Goal: Participate in discussion: Engage in conversation with other users on a specific topic

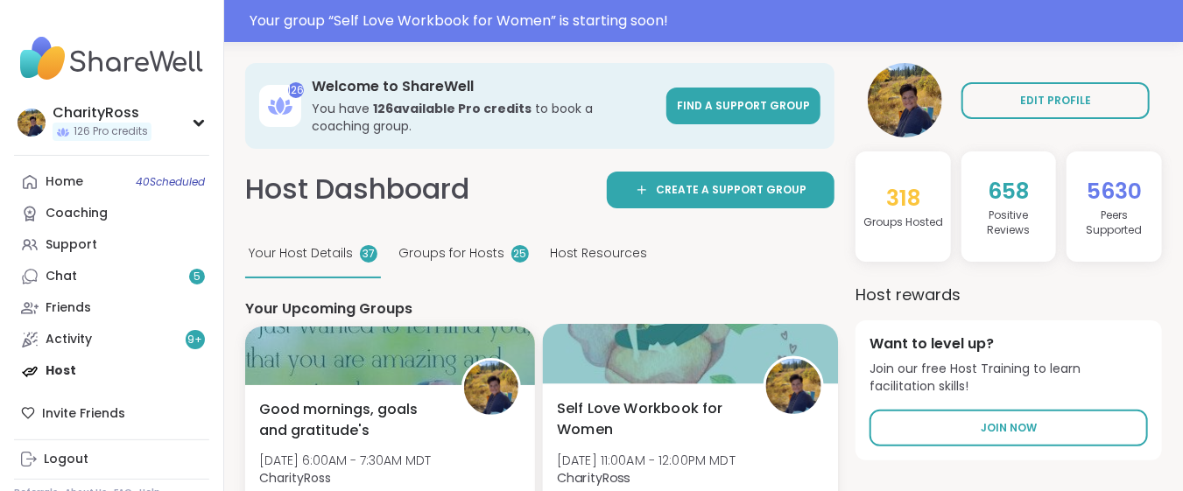
click at [632, 383] on div at bounding box center [689, 354] width 295 height 60
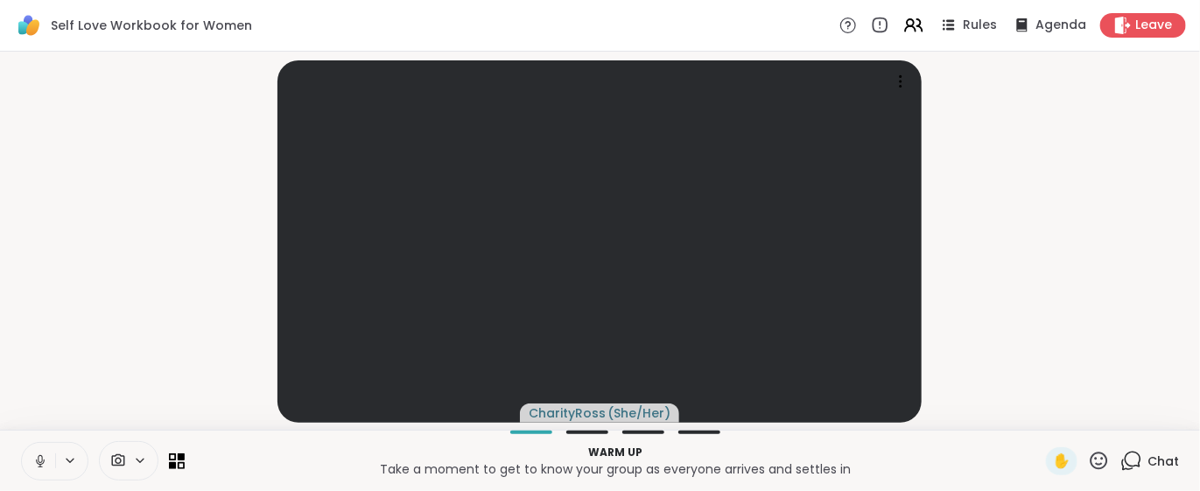
click at [1121, 461] on icon at bounding box center [1132, 461] width 22 height 22
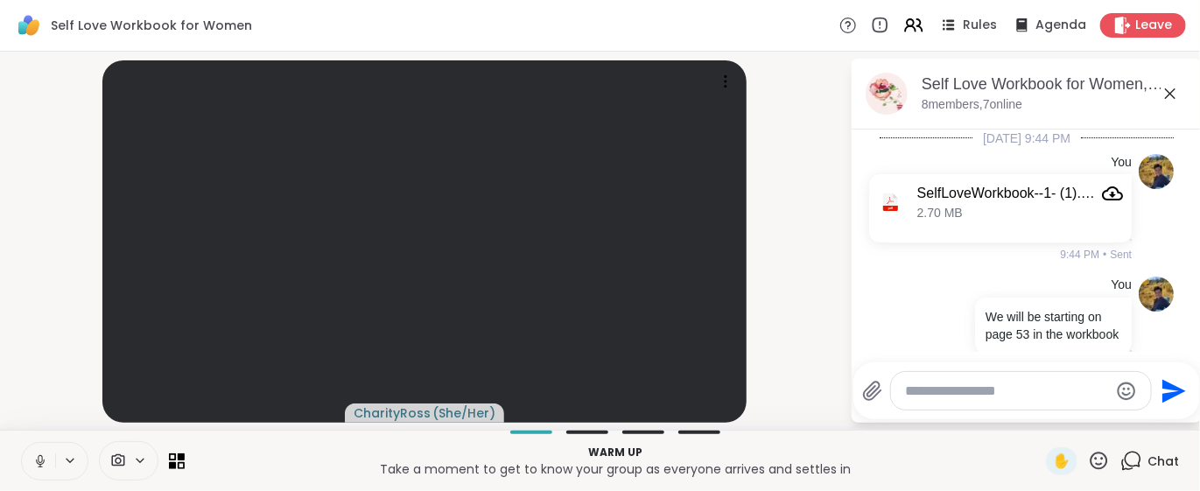
scroll to position [46, 0]
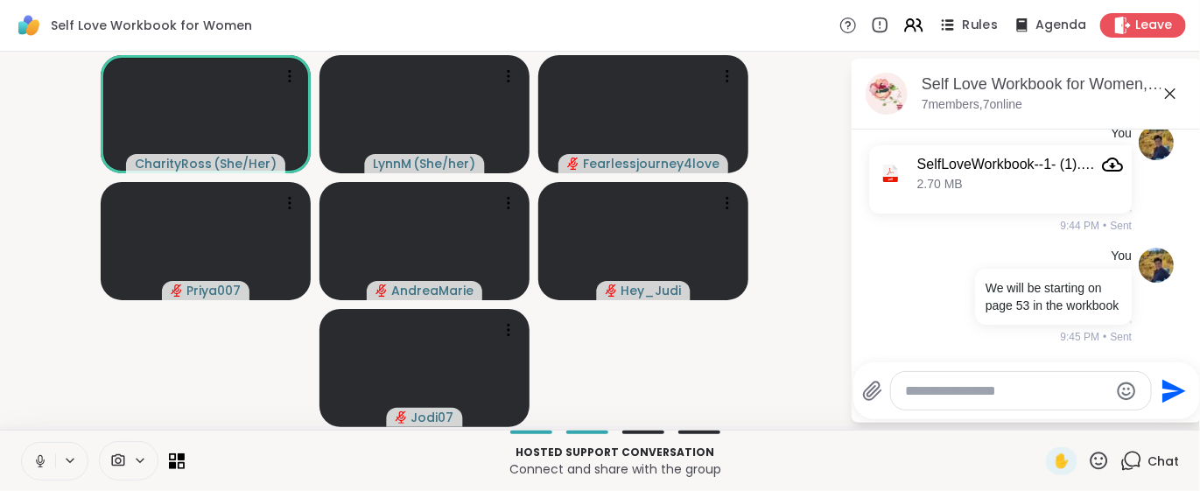
click at [963, 29] on span "Rules" at bounding box center [981, 26] width 36 height 18
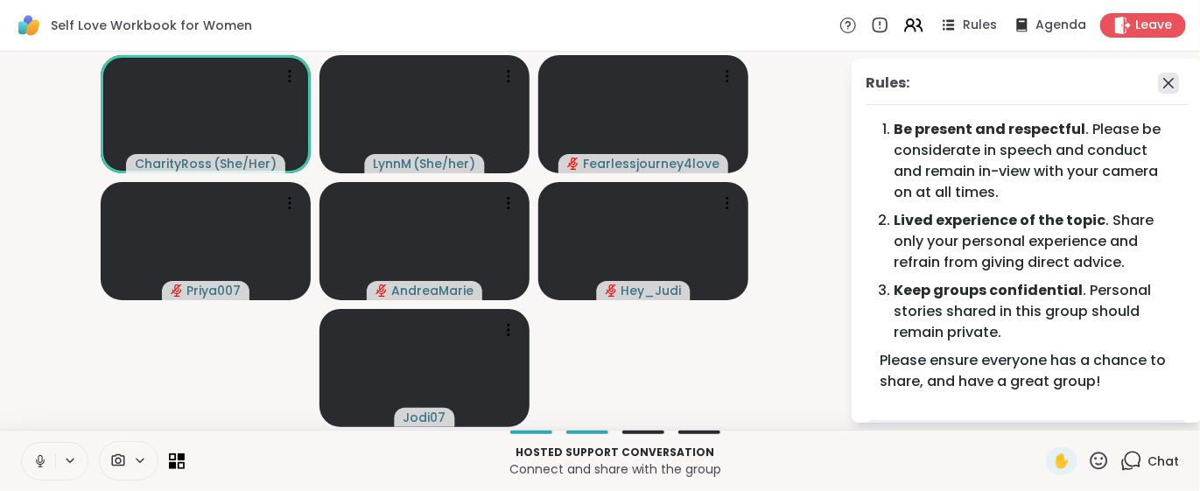
click at [1158, 87] on icon at bounding box center [1168, 83] width 21 height 21
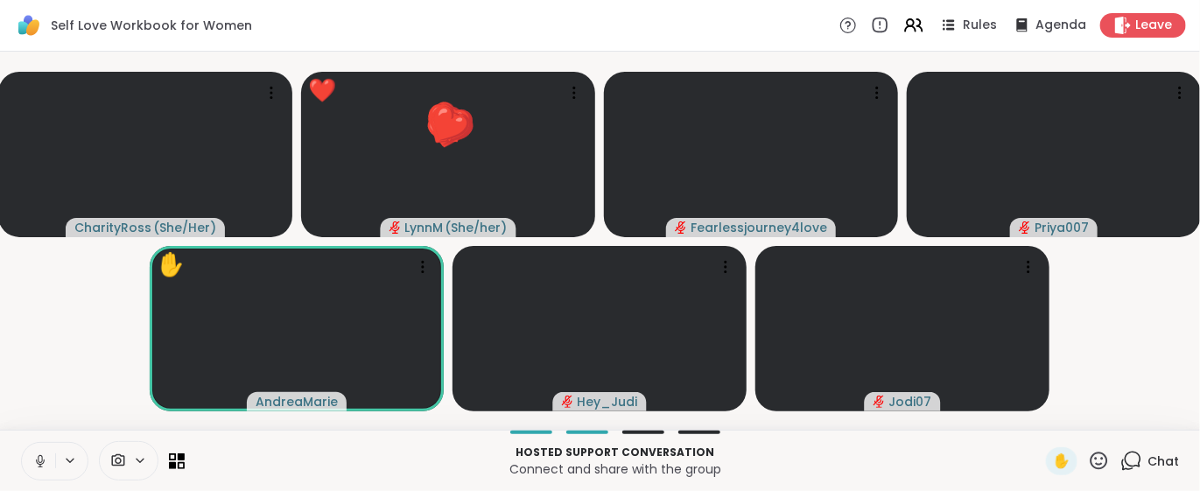
click at [1088, 459] on icon at bounding box center [1099, 461] width 22 height 22
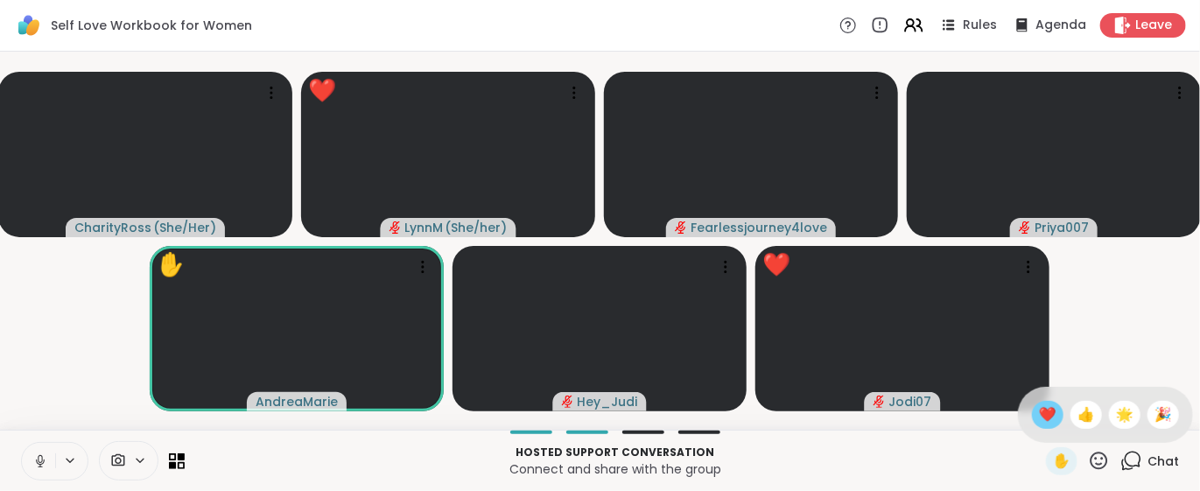
click at [1039, 414] on span "❤️" at bounding box center [1048, 415] width 18 height 21
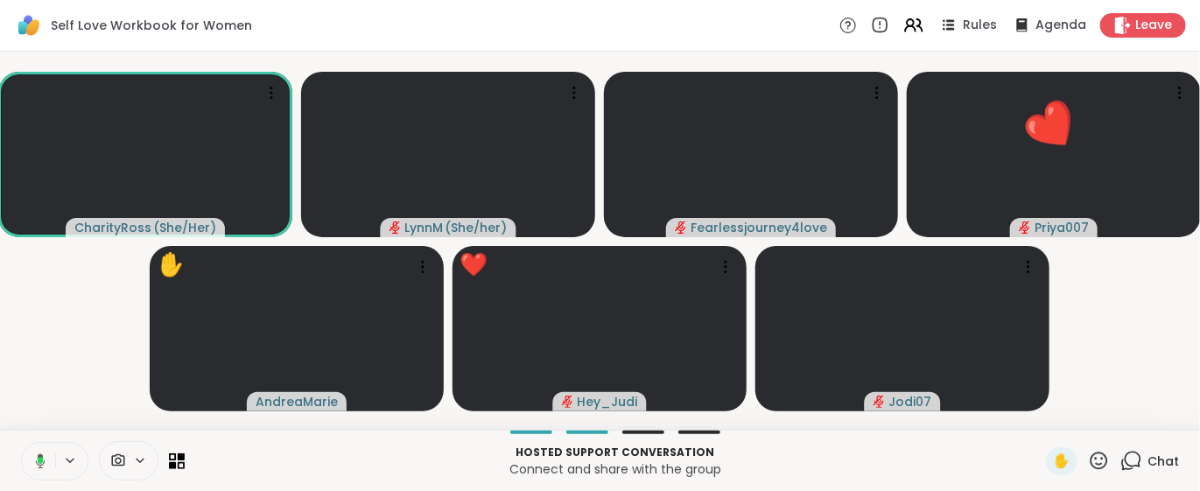
click at [1088, 454] on icon at bounding box center [1099, 461] width 22 height 22
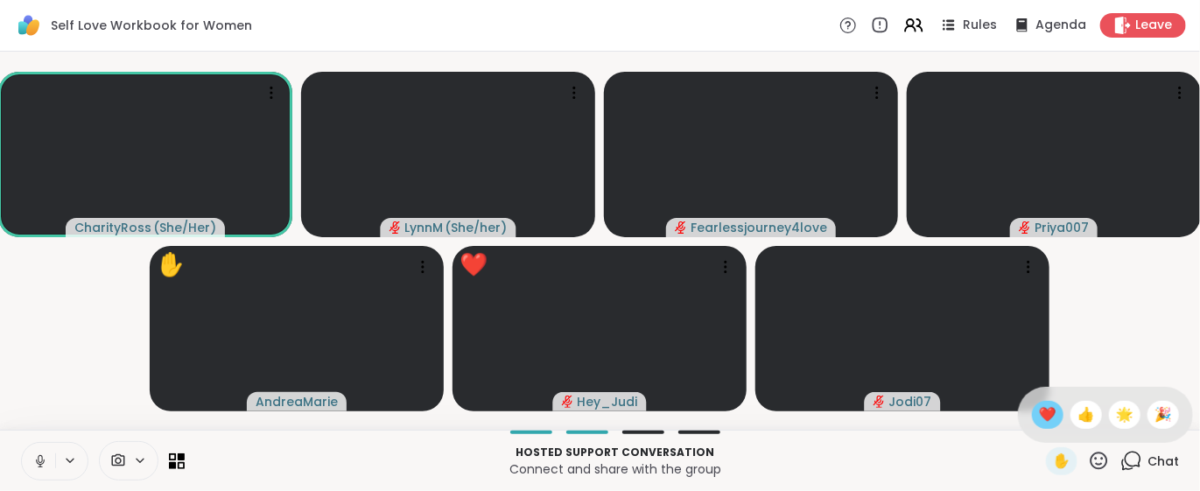
click at [1039, 420] on span "❤️" at bounding box center [1048, 415] width 18 height 21
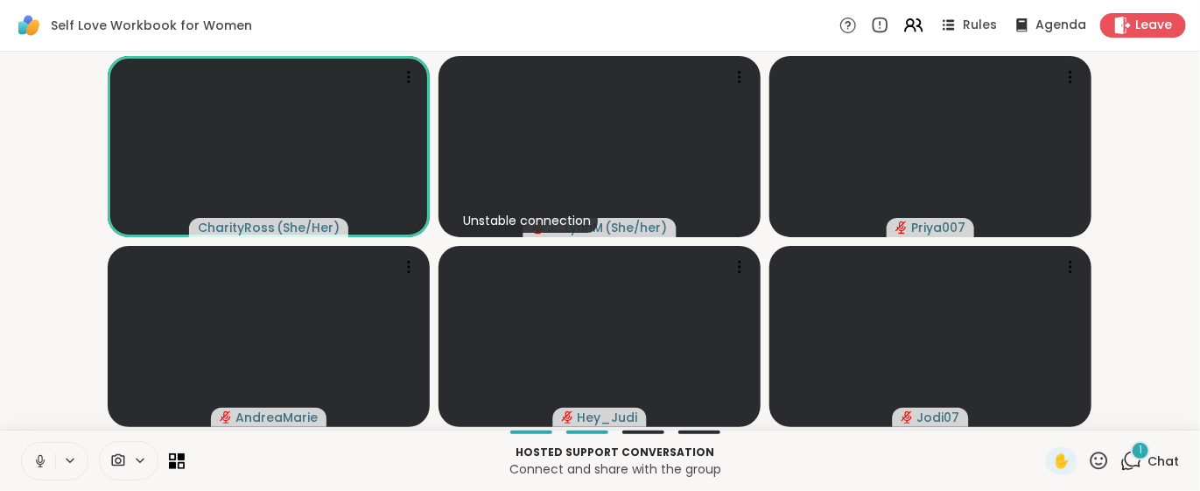
click at [38, 457] on icon at bounding box center [40, 462] width 16 height 16
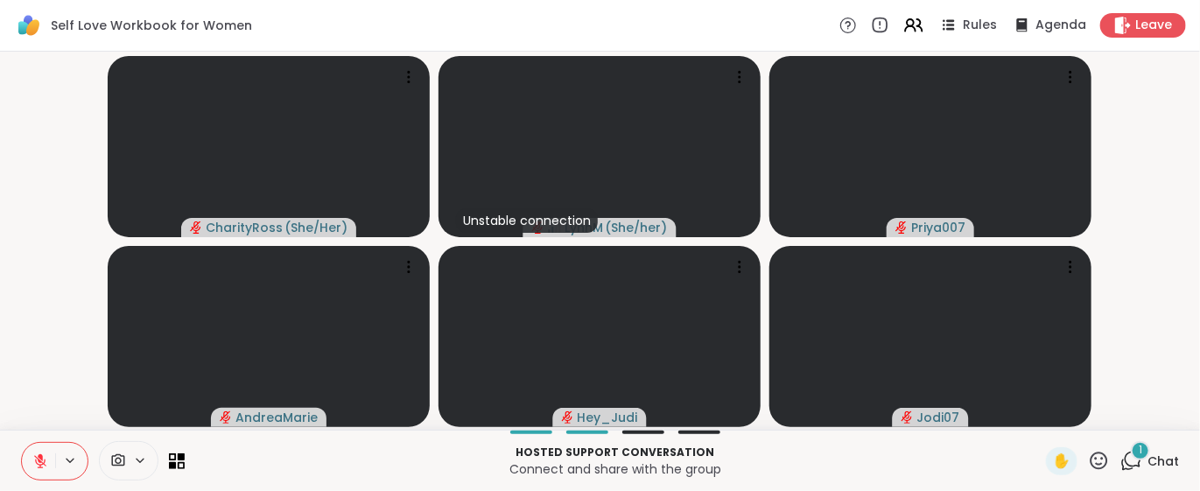
click at [38, 457] on icon at bounding box center [40, 462] width 16 height 16
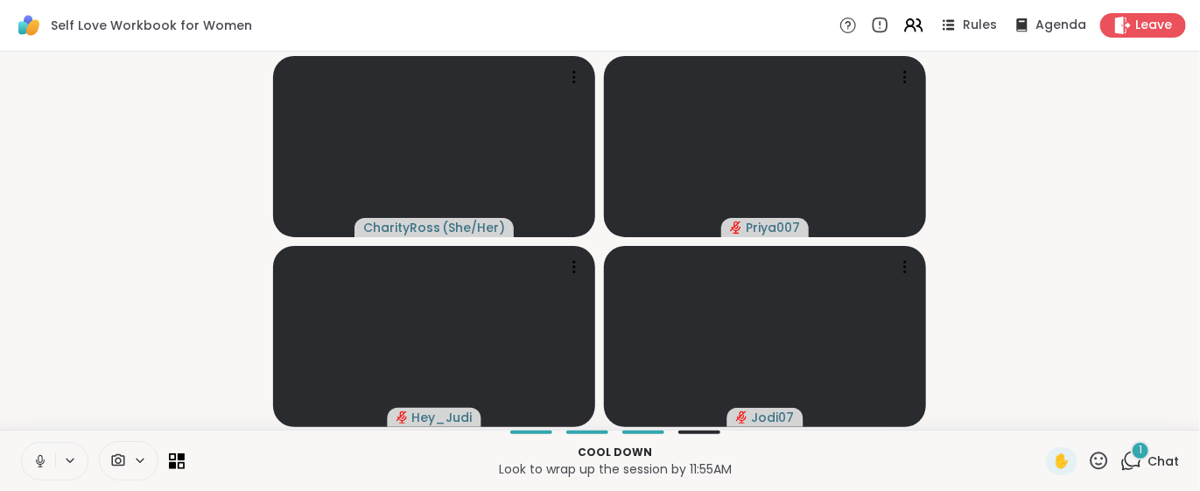
click at [1121, 460] on icon at bounding box center [1132, 461] width 22 height 22
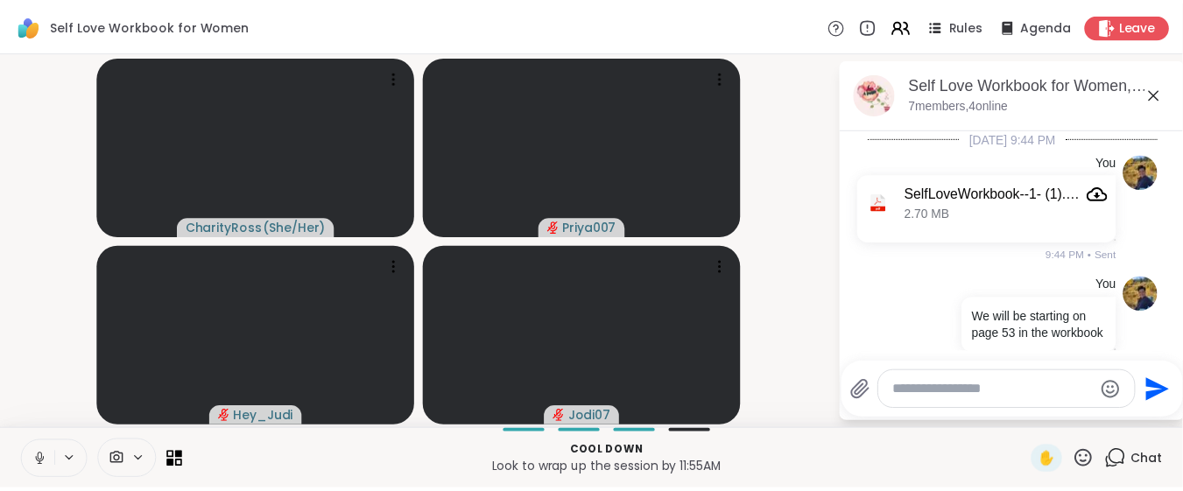
scroll to position [198, 0]
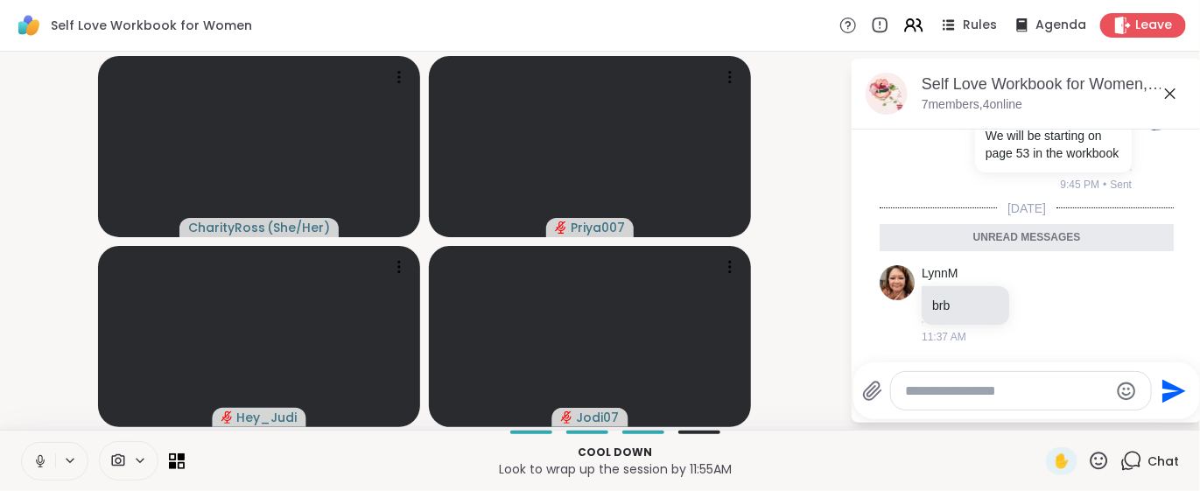
click at [1168, 94] on icon at bounding box center [1170, 93] width 21 height 21
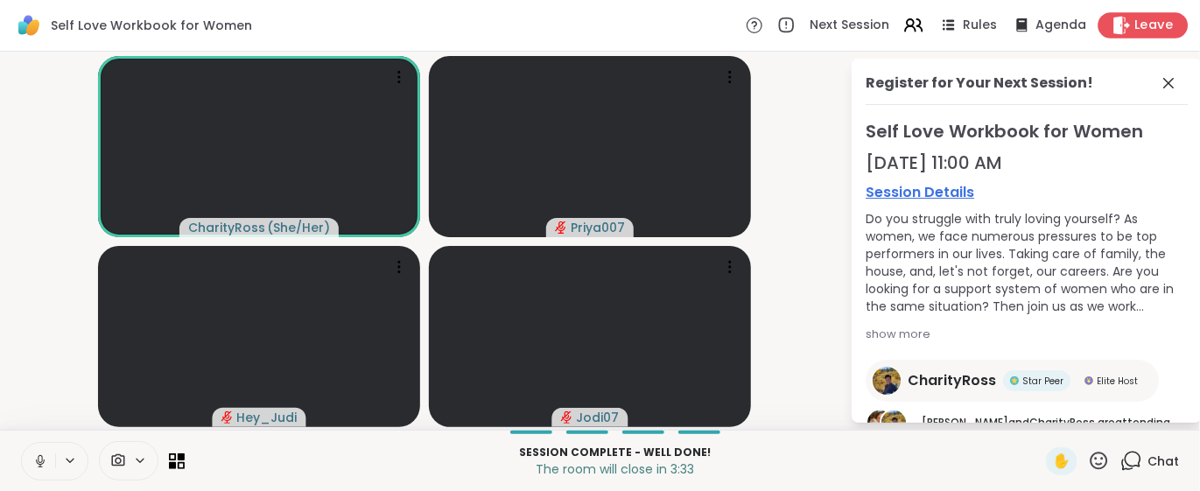
click at [1136, 23] on span "Leave" at bounding box center [1155, 26] width 39 height 18
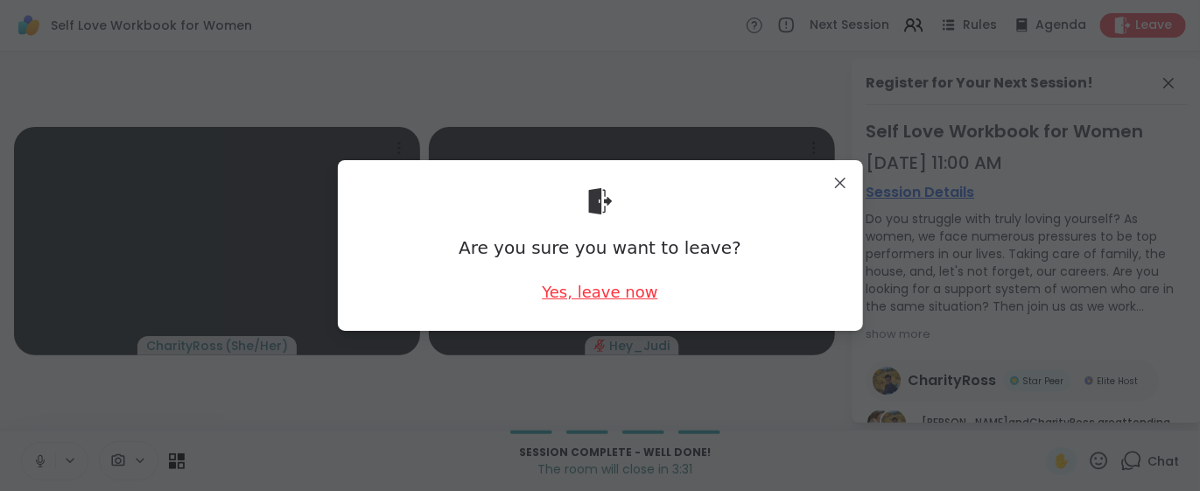
click at [621, 290] on div "Yes, leave now" at bounding box center [600, 292] width 116 height 22
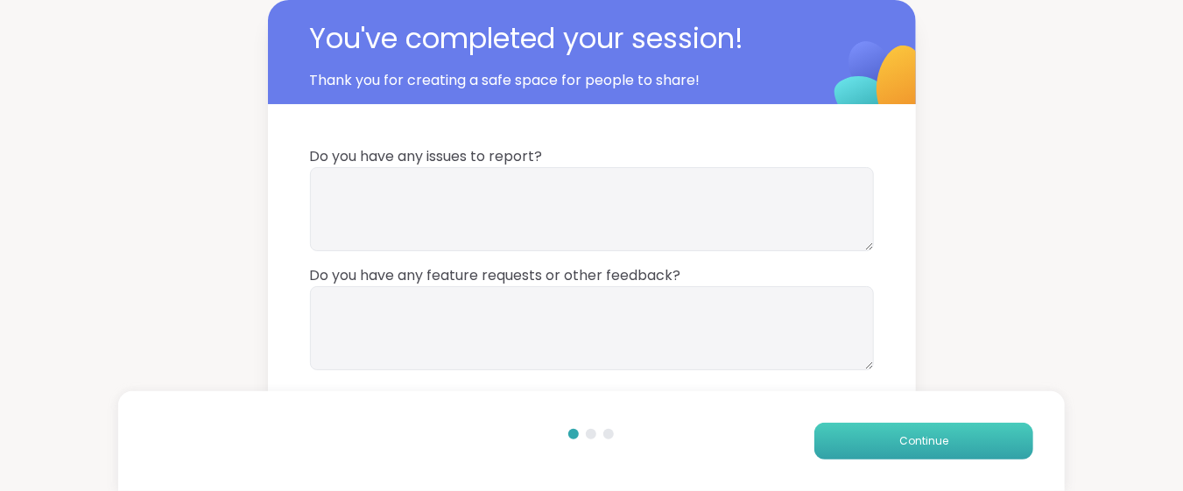
click at [904, 441] on span "Continue" at bounding box center [923, 441] width 49 height 16
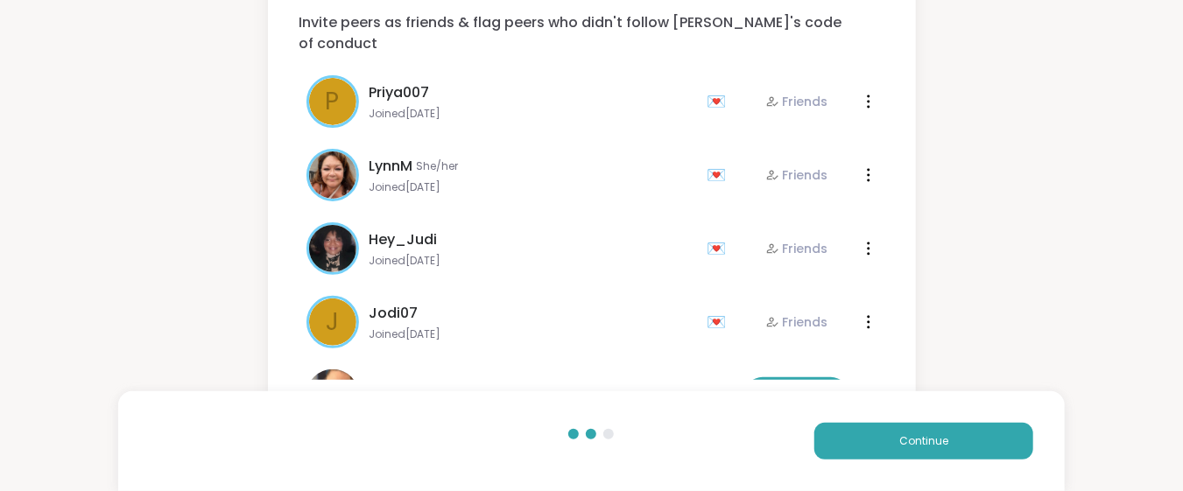
scroll to position [125, 0]
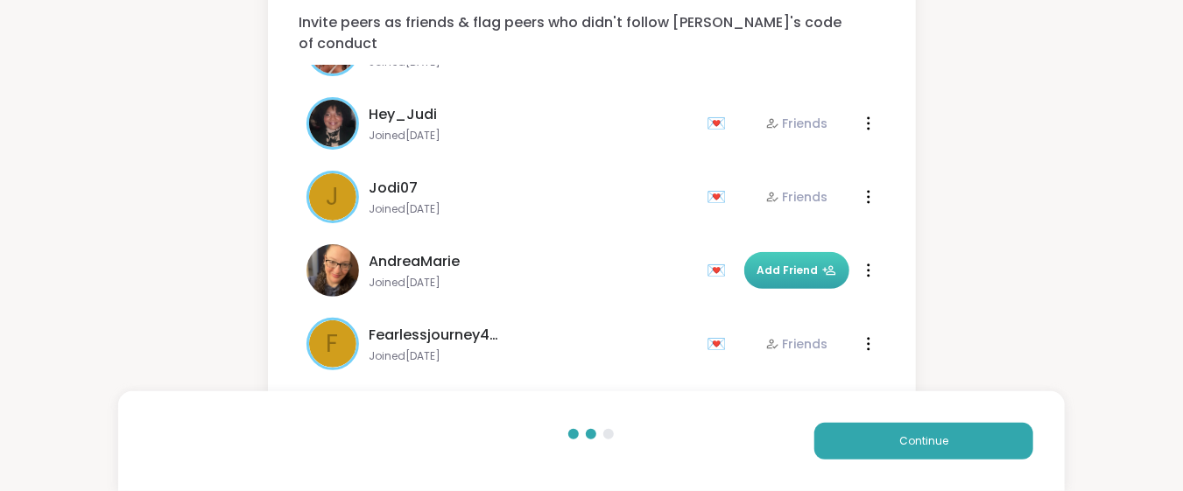
click at [792, 263] on span "Add Friend" at bounding box center [796, 271] width 79 height 16
click at [848, 426] on button "Continue" at bounding box center [923, 441] width 219 height 37
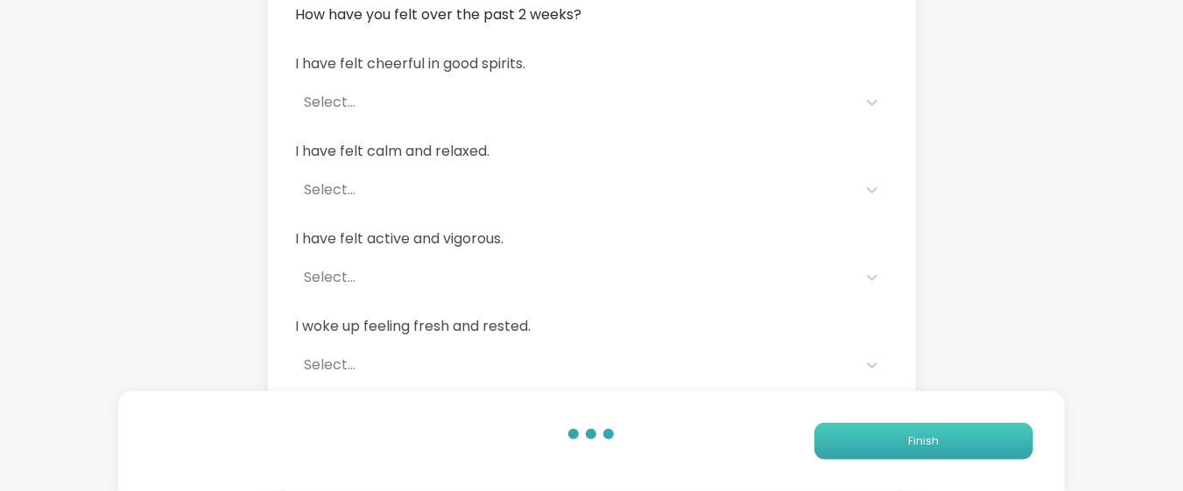
click at [848, 426] on button "Finish" at bounding box center [923, 441] width 219 height 37
